Goal: Task Accomplishment & Management: Use online tool/utility

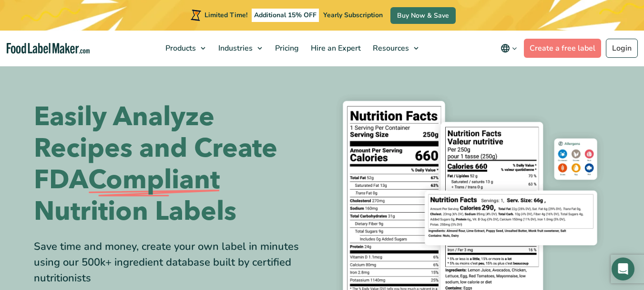
scroll to position [161, 0]
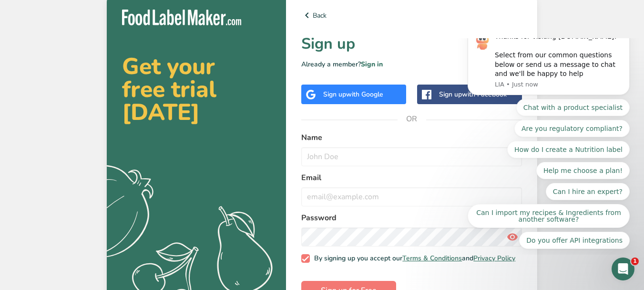
click at [369, 91] on span "with Google" at bounding box center [364, 94] width 37 height 9
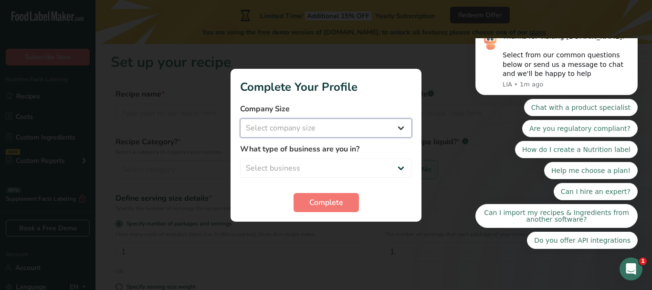
click at [402, 125] on select "Select company size Fewer than 10 Employees 10 to 50 Employees 51 to 500 Employ…" at bounding box center [326, 127] width 172 height 19
select select "1"
click at [240, 118] on select "Select company size Fewer than 10 Employees 10 to 50 Employees 51 to 500 Employ…" at bounding box center [326, 127] width 172 height 19
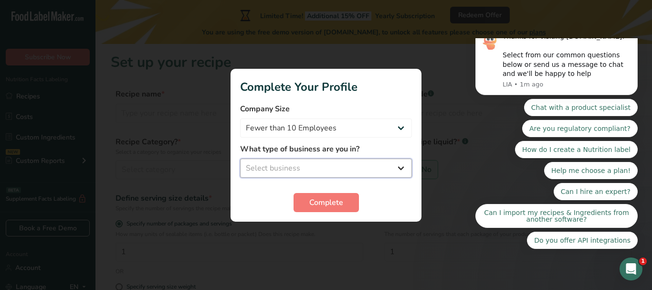
click at [400, 166] on select "Select business Packaged Food Manufacturer Restaurant & Cafe Bakery Meal Plans …" at bounding box center [326, 167] width 172 height 19
select select "8"
click at [240, 158] on select "Select business Packaged Food Manufacturer Restaurant & Cafe Bakery Meal Plans …" at bounding box center [326, 167] width 172 height 19
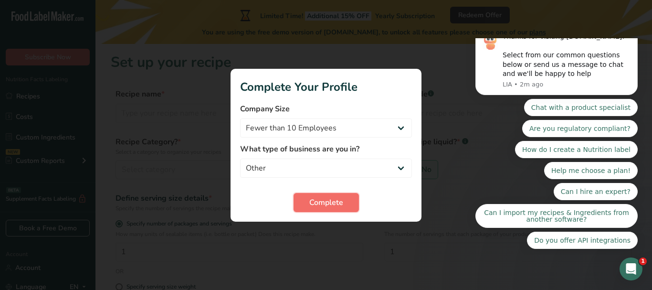
click at [332, 199] on span "Complete" at bounding box center [326, 202] width 34 height 11
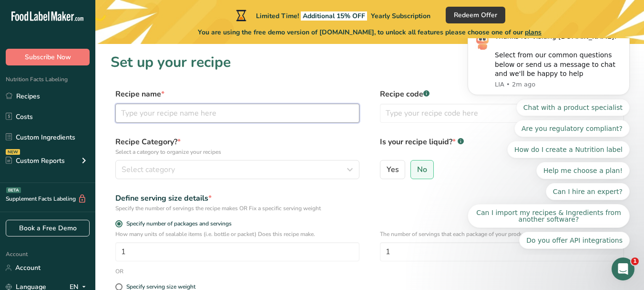
click at [166, 113] on input "text" at bounding box center [237, 113] width 244 height 19
type input "w"
type input "Whole Cashew"
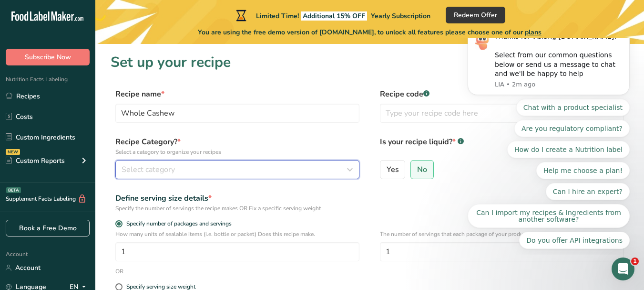
click at [162, 167] on span "Select category" at bounding box center [148, 169] width 53 height 11
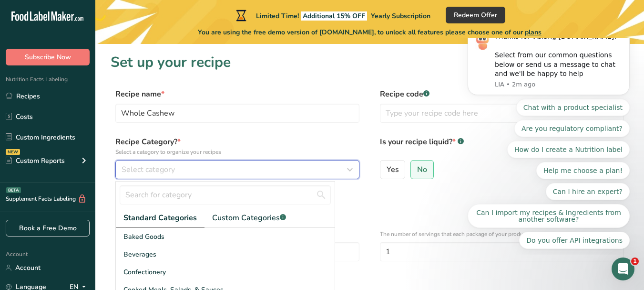
click at [162, 167] on span "Select category" at bounding box center [148, 169] width 53 height 11
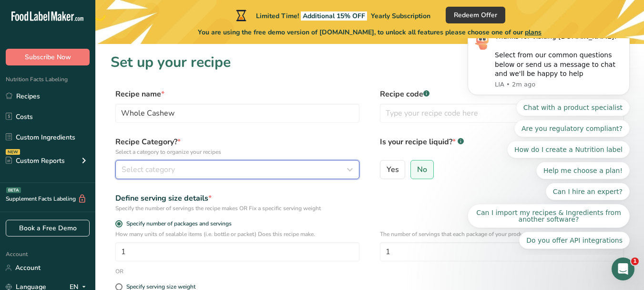
click at [162, 167] on span "Select category" at bounding box center [148, 169] width 53 height 11
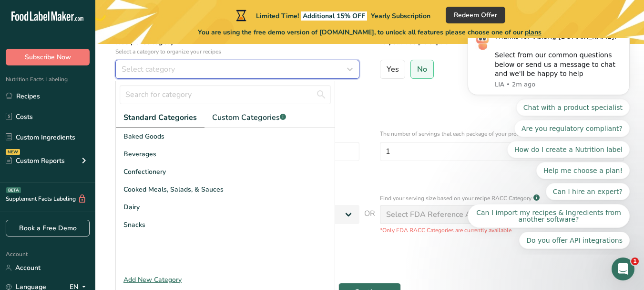
scroll to position [102, 0]
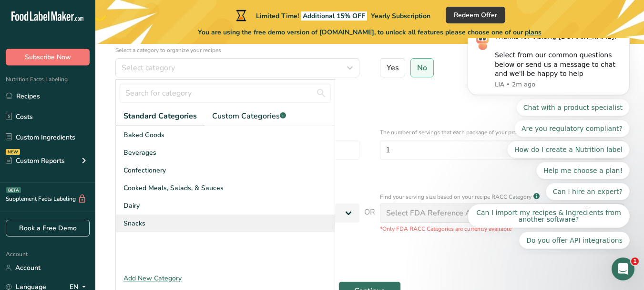
click at [139, 219] on span "Snacks" at bounding box center [135, 223] width 22 height 10
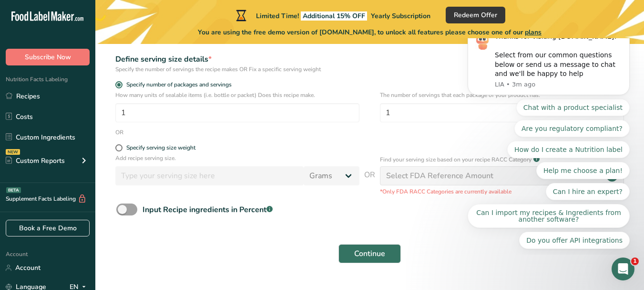
scroll to position [141, 0]
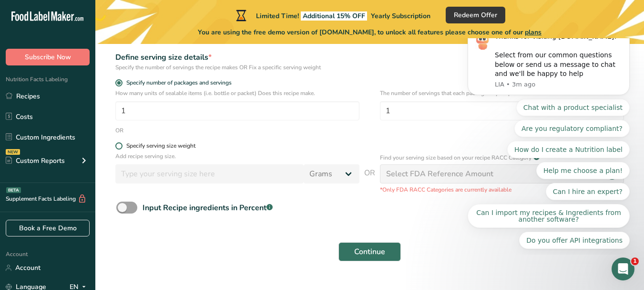
click at [117, 144] on span at bounding box center [118, 145] width 7 height 7
click at [117, 144] on input "Specify serving size weight" at bounding box center [118, 146] width 6 height 6
radio input "true"
radio input "false"
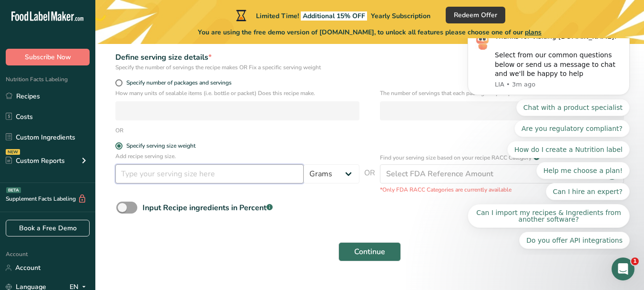
click at [166, 174] on input "number" at bounding box center [209, 173] width 188 height 19
type input "5"
type input "100"
click at [626, 31] on icon "Dismiss notification" at bounding box center [627, 28] width 5 height 5
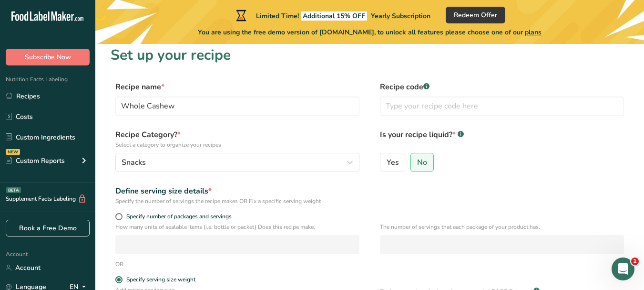
scroll to position [6, 0]
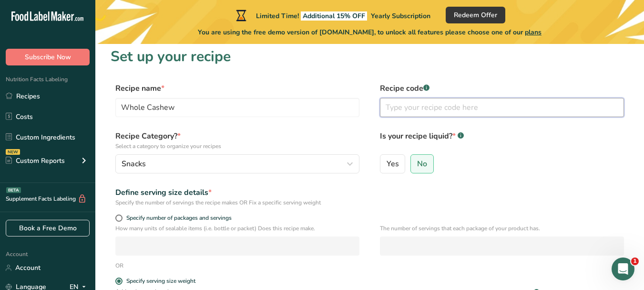
click at [424, 104] on input "text" at bounding box center [502, 107] width 244 height 19
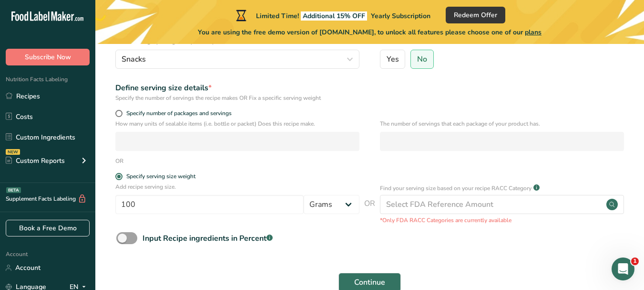
scroll to position [164, 0]
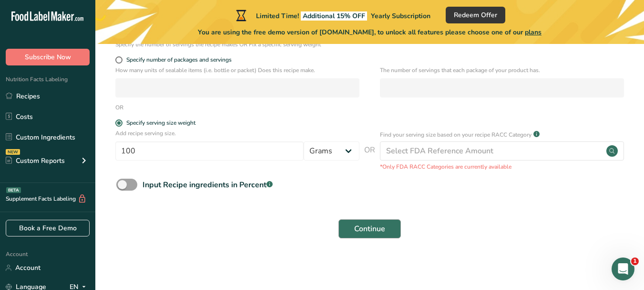
type input "W240"
click at [371, 223] on span "Continue" at bounding box center [369, 228] width 31 height 11
click at [370, 228] on span "Continue" at bounding box center [369, 228] width 31 height 11
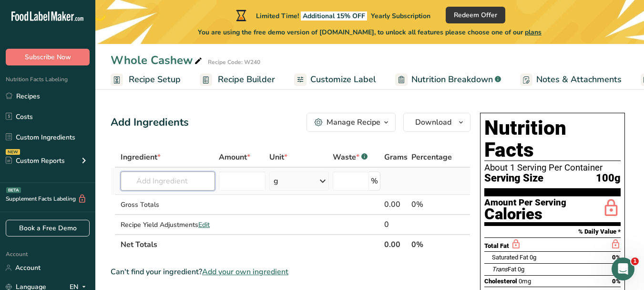
click at [183, 181] on input "text" at bounding box center [168, 180] width 94 height 19
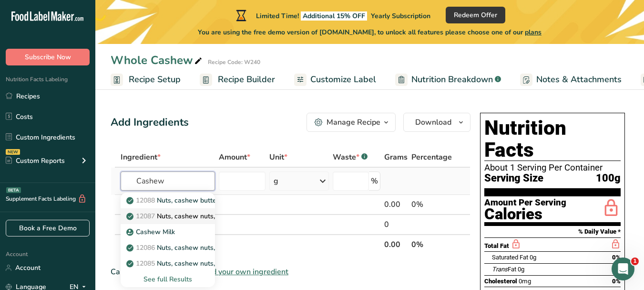
type input "Cashew"
click at [181, 215] on p "12087 Nuts, cashew nuts, raw" at bounding box center [178, 216] width 101 height 10
type input "Nuts, cashew nuts, raw"
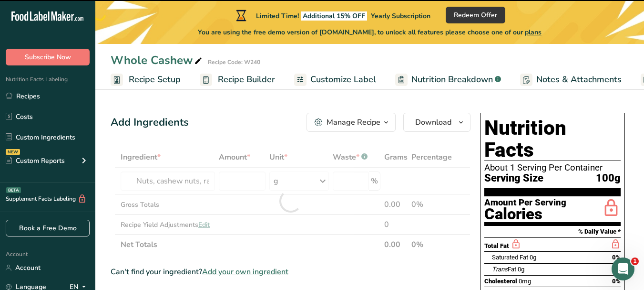
type input "0"
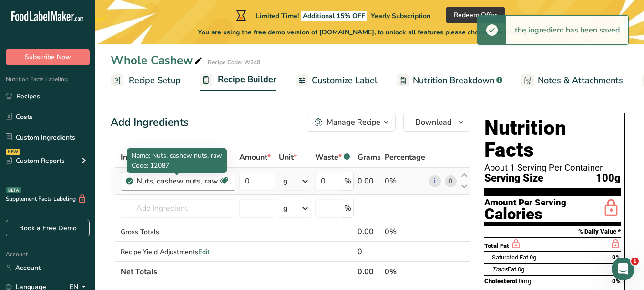
click at [200, 180] on div "Nuts, cashew nuts, raw" at bounding box center [177, 180] width 82 height 11
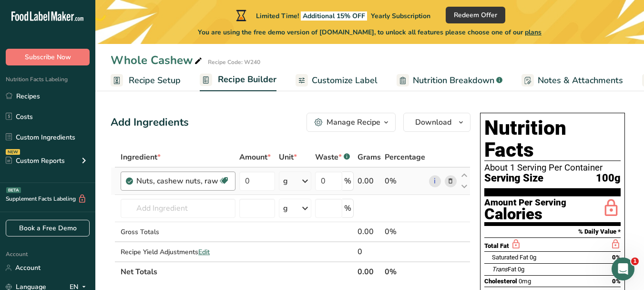
click at [204, 181] on div "Nuts, cashew nuts, raw" at bounding box center [177, 180] width 82 height 11
click at [255, 179] on input "0" at bounding box center [257, 180] width 36 height 19
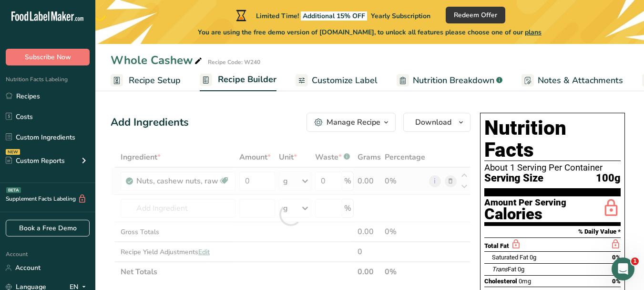
click at [307, 178] on div "Ingredient * Amount * Unit * Waste * .a-a{fill:#347362;}.b-a{fill:#fff;} Grams …" at bounding box center [291, 214] width 360 height 135
